Goal: Task Accomplishment & Management: Complete application form

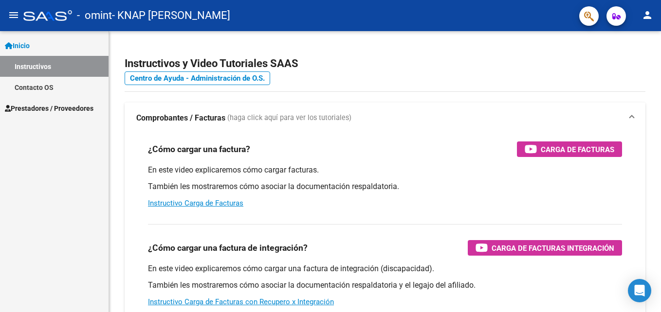
click at [40, 107] on span "Prestadores / Proveedores" at bounding box center [49, 108] width 89 height 11
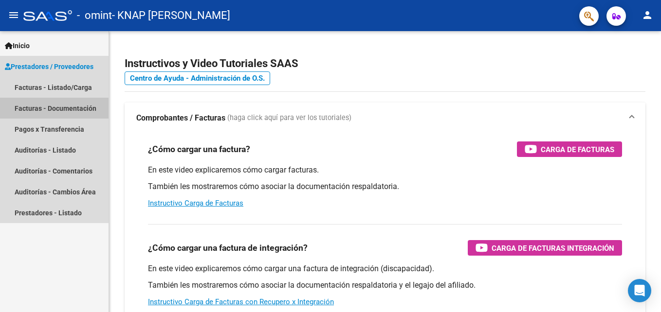
click at [53, 111] on link "Facturas - Documentación" at bounding box center [54, 108] width 109 height 21
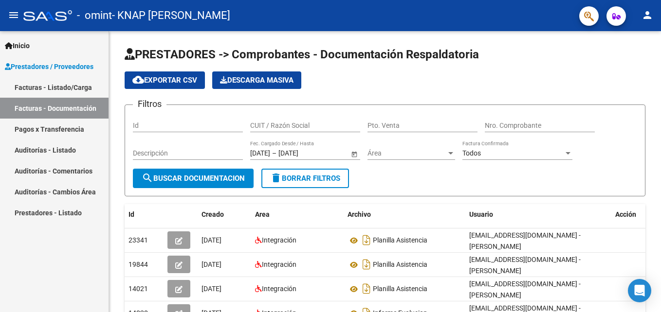
click at [37, 87] on link "Facturas - Listado/Carga" at bounding box center [54, 87] width 109 height 21
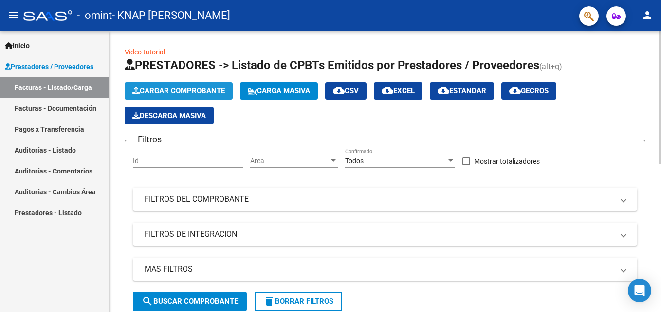
click at [157, 90] on span "Cargar Comprobante" at bounding box center [178, 91] width 92 height 9
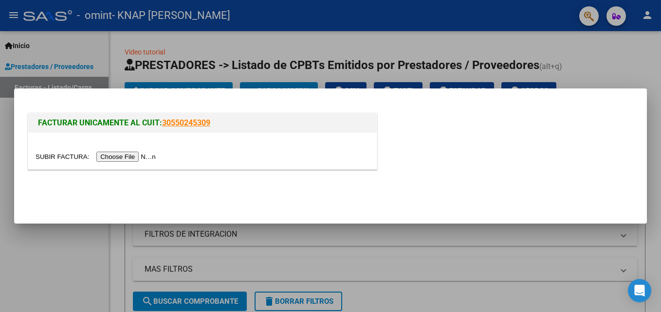
click at [123, 154] on input "file" at bounding box center [97, 157] width 123 height 10
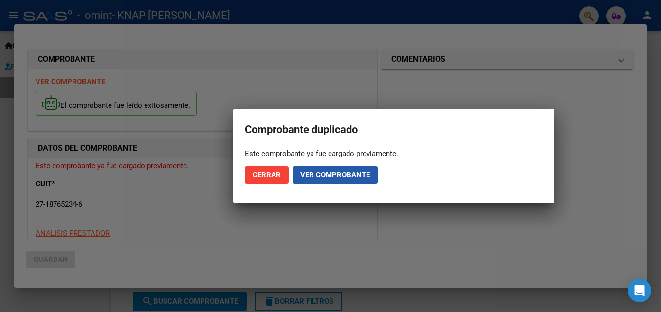
click at [306, 176] on span "Ver comprobante" at bounding box center [335, 175] width 70 height 9
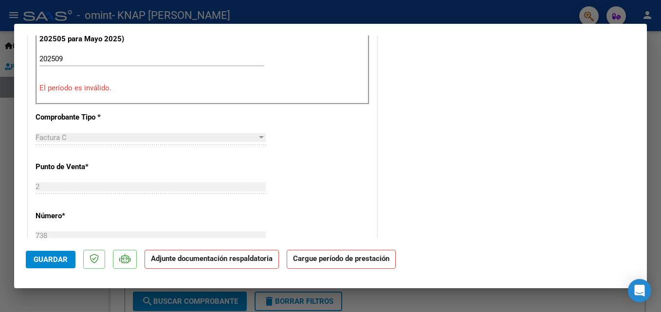
scroll to position [292, 0]
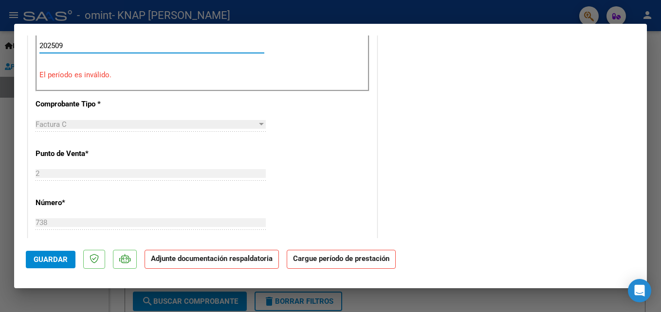
click at [190, 46] on input "202509" at bounding box center [151, 45] width 225 height 9
type input "202509"
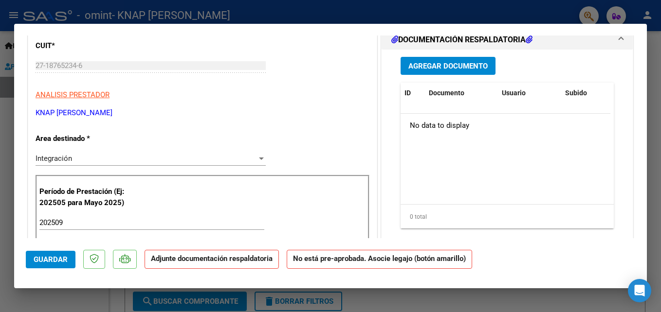
scroll to position [0, 0]
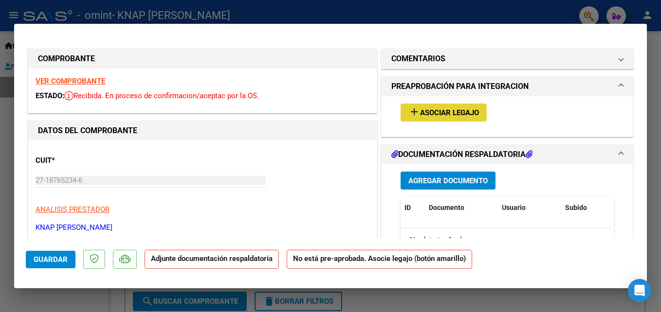
click at [469, 116] on span "Asociar Legajo" at bounding box center [449, 113] width 59 height 9
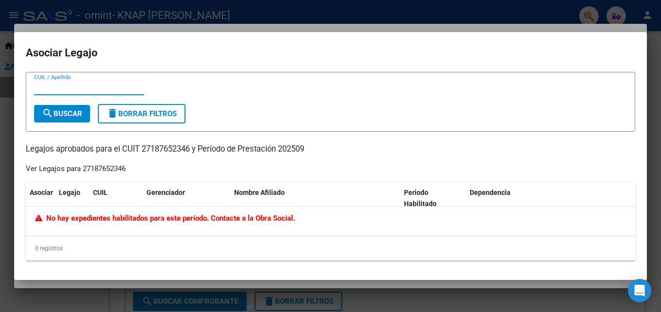
click at [655, 61] on div at bounding box center [330, 156] width 661 height 312
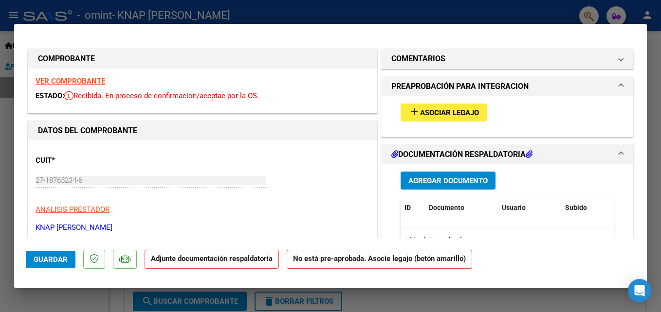
click at [490, 29] on mat-dialog-container "COMPROBANTE VER COMPROBANTE ESTADO: Recibida. En proceso de confirmacion/acepta…" at bounding box center [330, 156] width 633 height 265
